Goal: Book appointment/travel/reservation

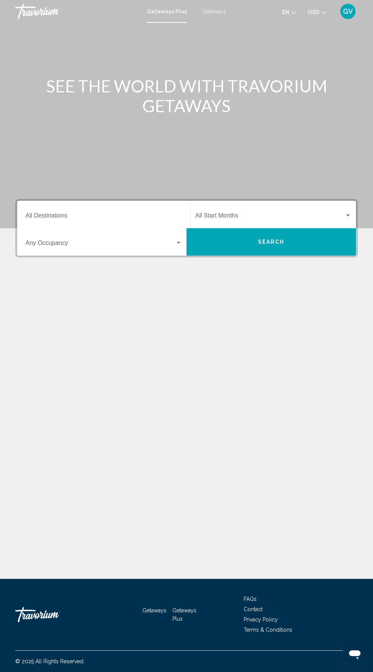
click at [93, 218] on input "Destination All Destinations" at bounding box center [103, 217] width 156 height 7
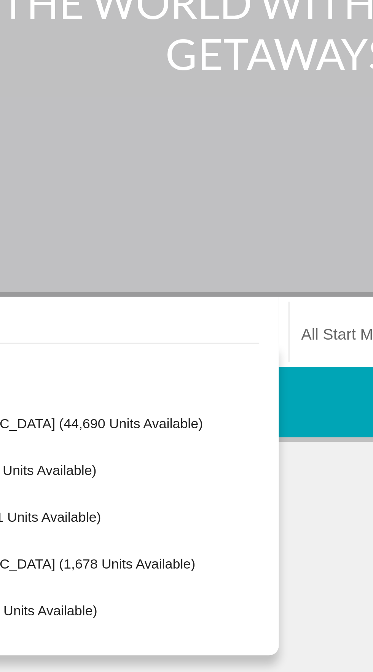
scroll to position [52, 0]
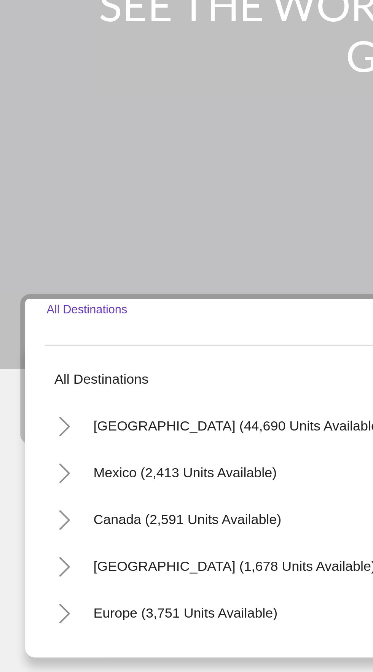
click at [88, 116] on div "Main content" at bounding box center [186, 114] width 373 height 228
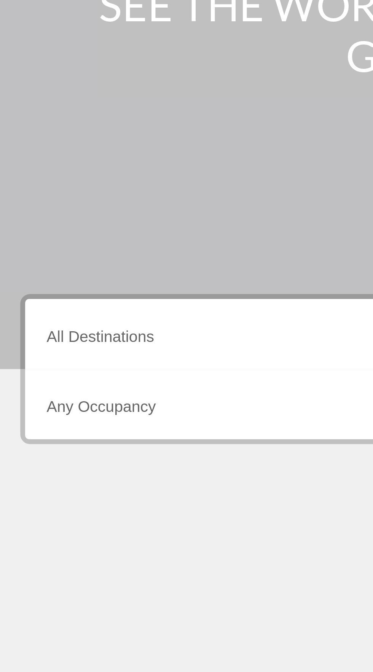
click at [105, 114] on div "Main content" at bounding box center [186, 114] width 373 height 228
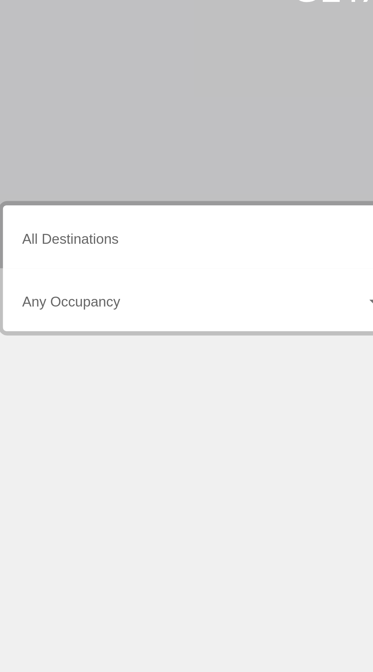
click at [85, 214] on input "Destination All Destinations" at bounding box center [103, 217] width 156 height 7
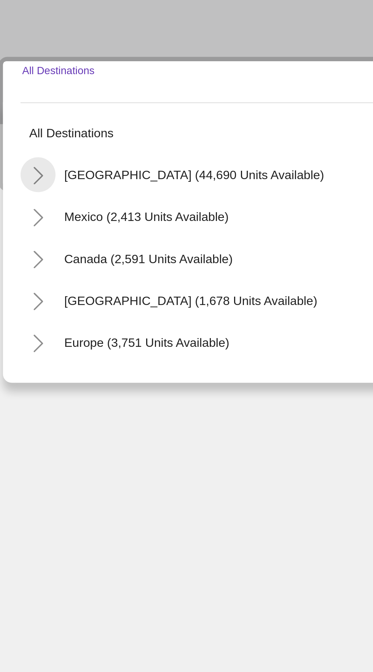
click at [40, 249] on button "Toggle United States (44,690 units available)" at bounding box center [32, 250] width 15 height 15
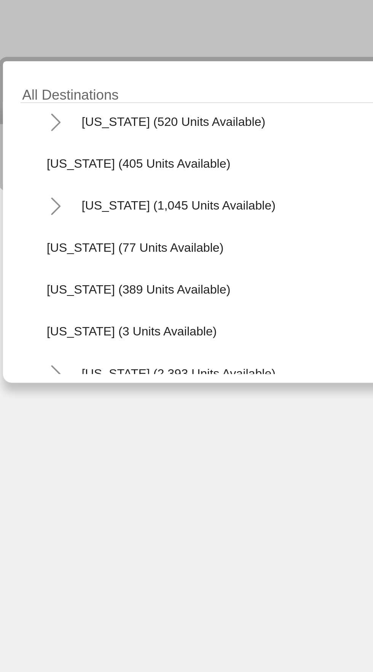
scroll to position [297, 0]
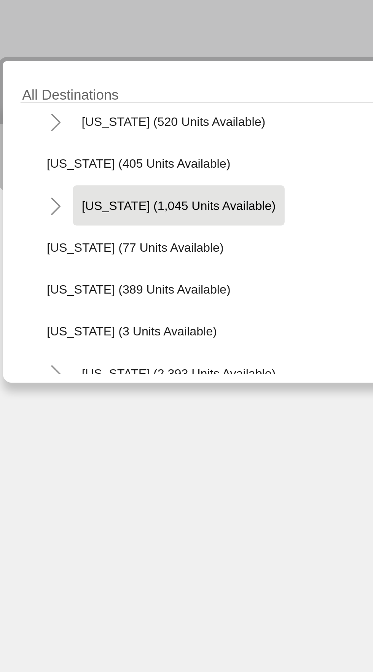
click at [131, 265] on span "[US_STATE] (1,045 units available)" at bounding box center [93, 263] width 84 height 6
type input "**********"
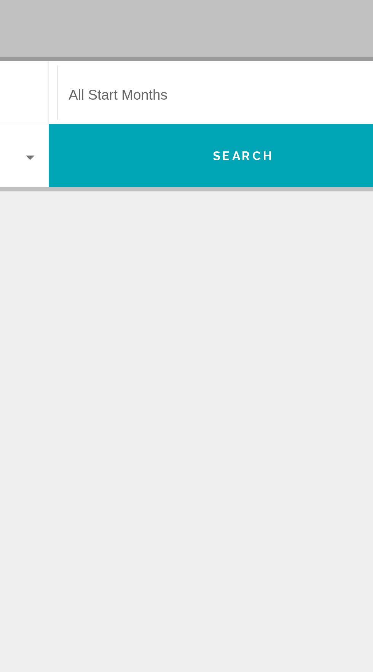
click at [285, 214] on span "Search widget" at bounding box center [269, 217] width 149 height 7
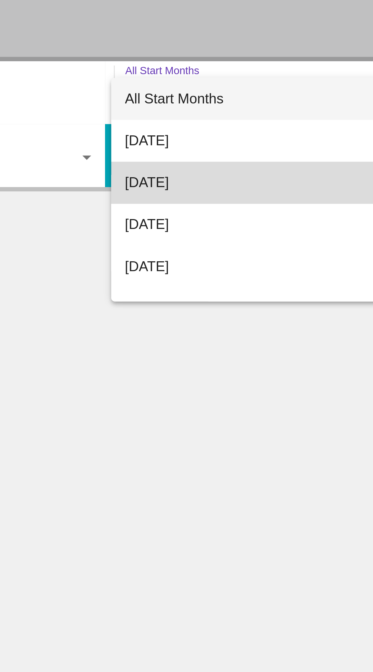
click at [230, 252] on span "[DATE]" at bounding box center [273, 253] width 156 height 18
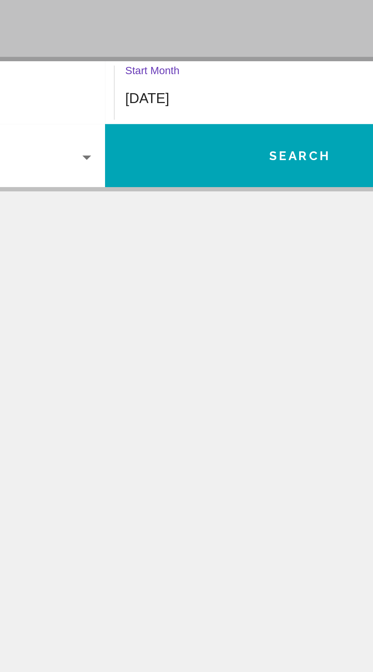
click at [278, 241] on span "Search" at bounding box center [271, 242] width 27 height 6
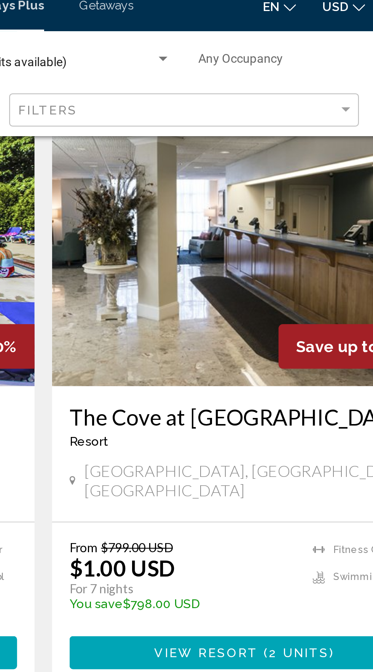
scroll to position [485, 0]
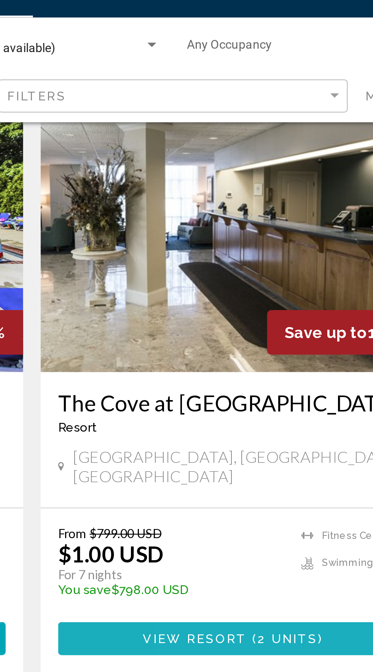
click at [297, 290] on span "2 units" at bounding box center [297, 293] width 26 height 6
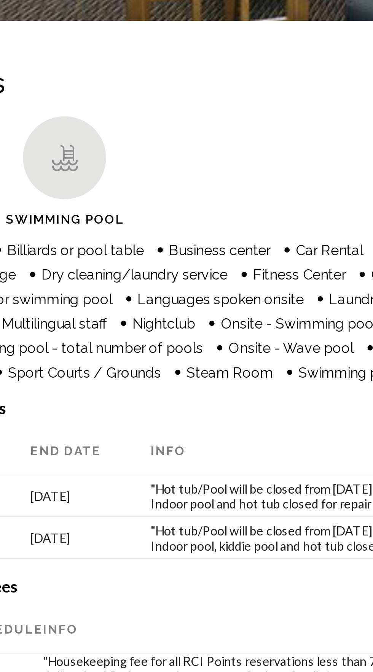
scroll to position [678, 0]
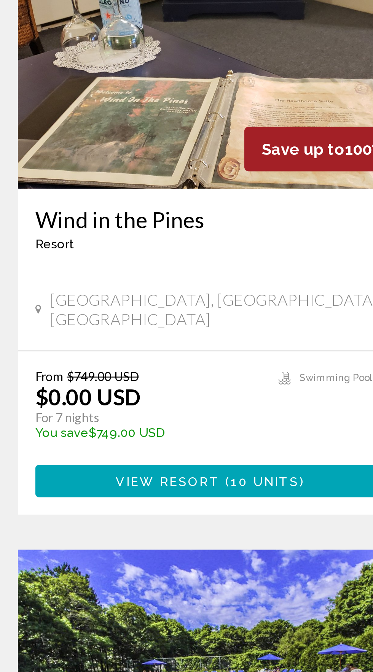
click at [130, 508] on span "10 units" at bounding box center [123, 511] width 30 height 6
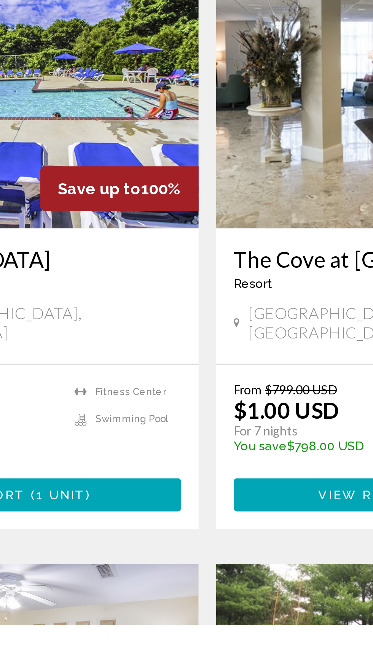
scroll to position [163, 0]
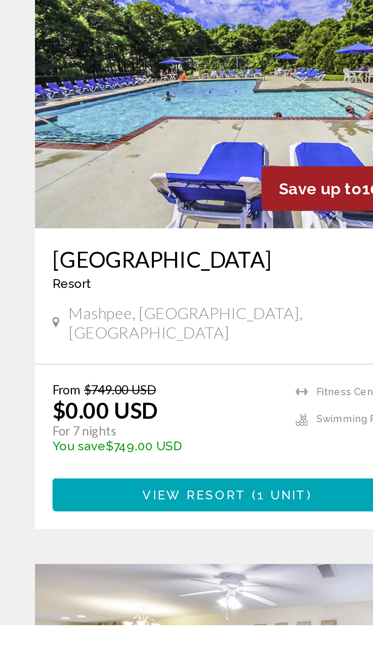
click at [124, 612] on span "1 unit" at bounding box center [123, 615] width 22 height 6
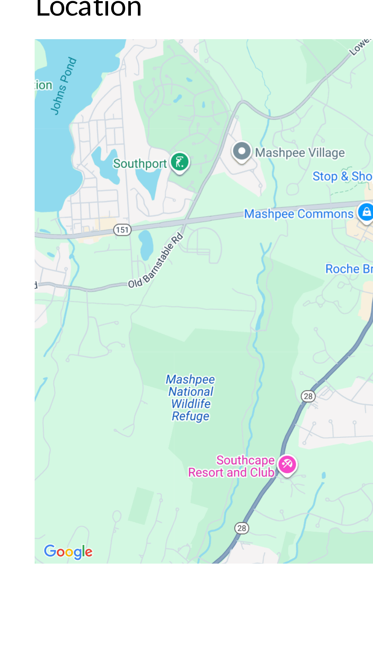
scroll to position [978, 0]
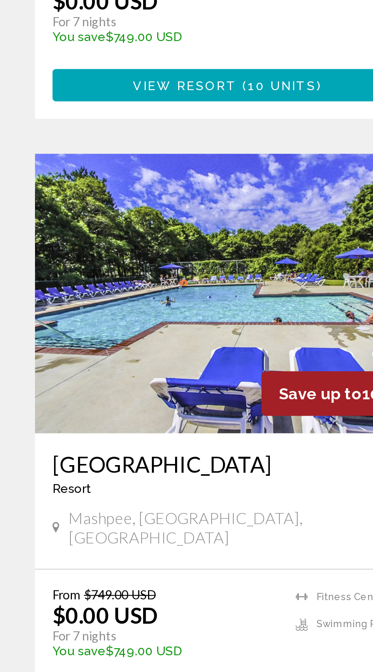
scroll to position [129, 0]
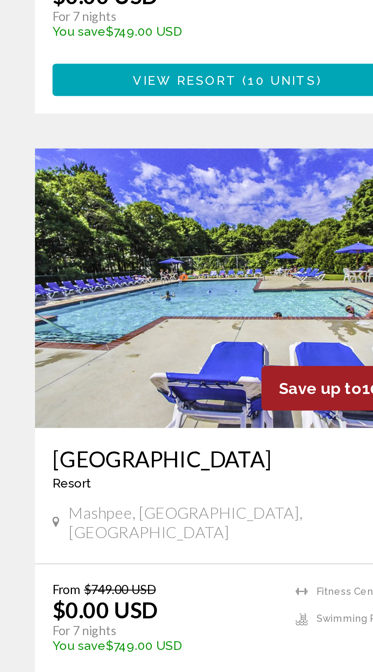
click at [114, 647] on span "1 unit" at bounding box center [123, 650] width 22 height 6
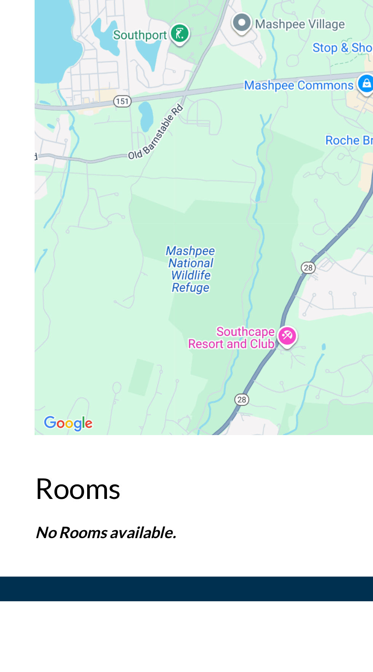
scroll to position [978, 0]
